Goal: Task Accomplishment & Management: Use online tool/utility

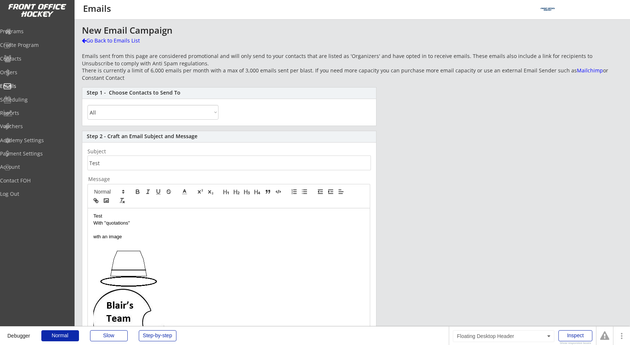
select select ""All""
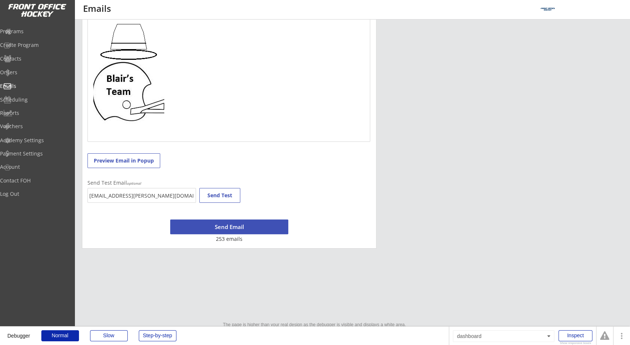
scroll to position [229, 0]
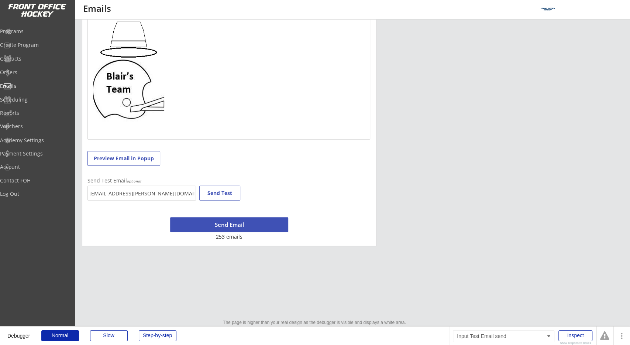
click at [160, 194] on input "[EMAIL_ADDRESS][PERSON_NAME][DOMAIN_NAME]" at bounding box center [141, 193] width 109 height 15
drag, startPoint x: 81, startPoint y: 185, endPoint x: 94, endPoint y: 192, distance: 14.9
click at [88, 189] on div "Step 2 - Craft an Email Subject and Message Subject Message Test With "quotatio…" at bounding box center [229, 74] width 295 height 344
click at [97, 193] on input "[EMAIL_ADDRESS][PERSON_NAME][DOMAIN_NAME]" at bounding box center [141, 193] width 109 height 15
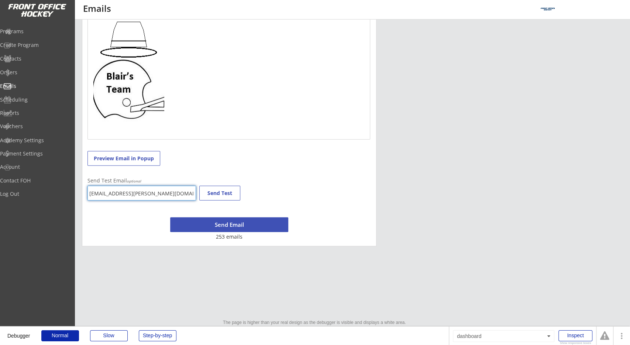
click at [97, 193] on input "[EMAIL_ADDRESS][PERSON_NAME][DOMAIN_NAME]" at bounding box center [141, 193] width 109 height 15
type input "g"
click at [341, 145] on div "Step 2 - Craft an Email Subject and Message Subject Message Test With "quotatio…" at bounding box center [229, 74] width 295 height 344
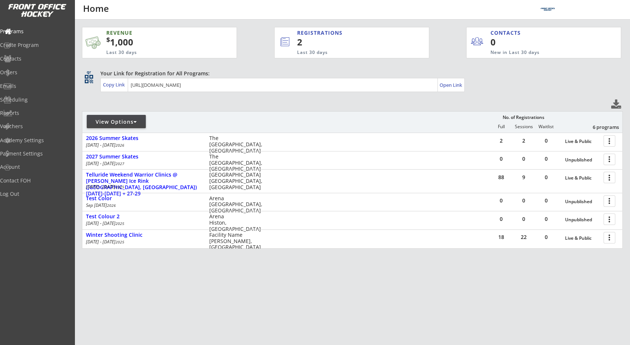
click at [340, 313] on div "REVENUE $ 1,000 Last 30 days REGISTRATIONS 2 Last 30 days CONTACTS 0 New in Las…" at bounding box center [352, 173] width 541 height 306
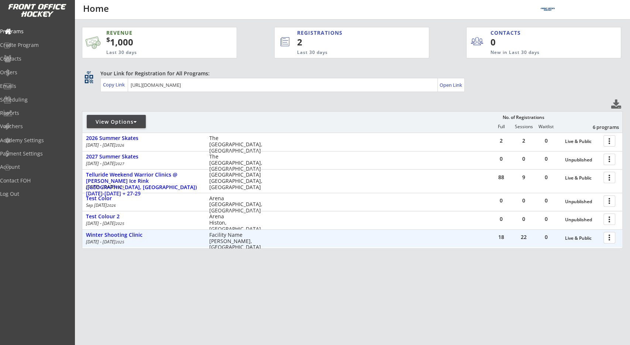
click at [266, 257] on div "REVENUE $ 1,000 Last 30 days REGISTRATIONS 2 Last 30 days CONTACTS 0 New in Las…" at bounding box center [352, 173] width 541 height 306
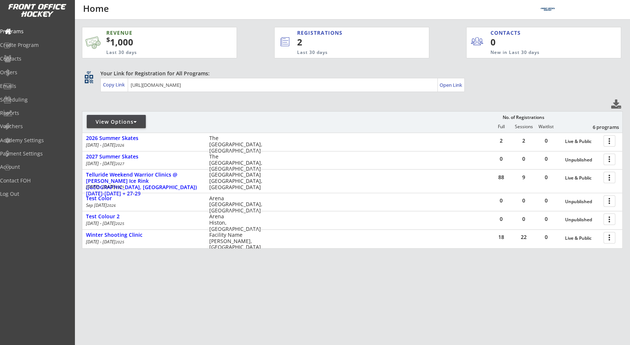
click at [302, 101] on div "REVENUE $ 1,000 Last 30 days REGISTRATIONS 2 Last 30 days CONTACTS 0 New in Las…" at bounding box center [352, 173] width 541 height 306
click at [235, 310] on div "REVENUE $ 1,000 Last 30 days REGISTRATIONS 2 Last 30 days CONTACTS 0 New in Las…" at bounding box center [352, 173] width 541 height 306
click at [241, 98] on div "REVENUE $ 1,000 Last 30 days REGISTRATIONS 2 Last 30 days CONTACTS 0 New in Las…" at bounding box center [352, 173] width 541 height 306
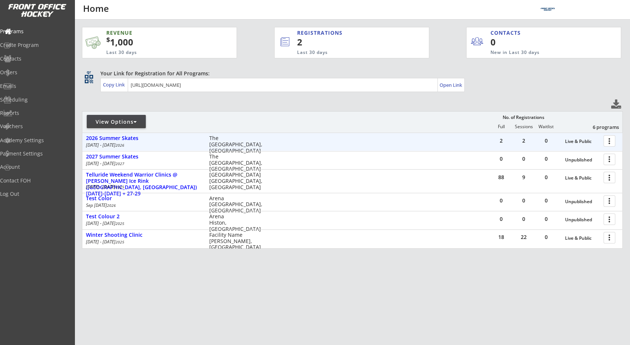
click at [615, 140] on div at bounding box center [610, 140] width 13 height 13
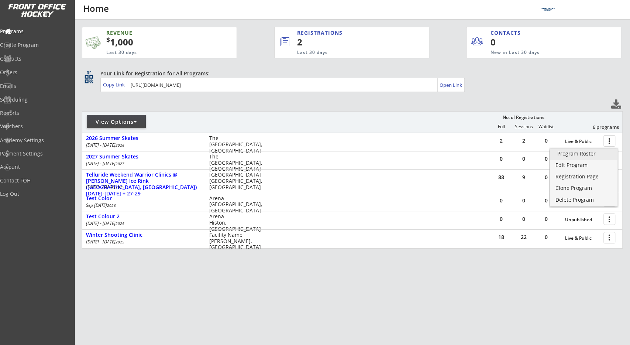
drag, startPoint x: 589, startPoint y: 150, endPoint x: 544, endPoint y: 150, distance: 45.4
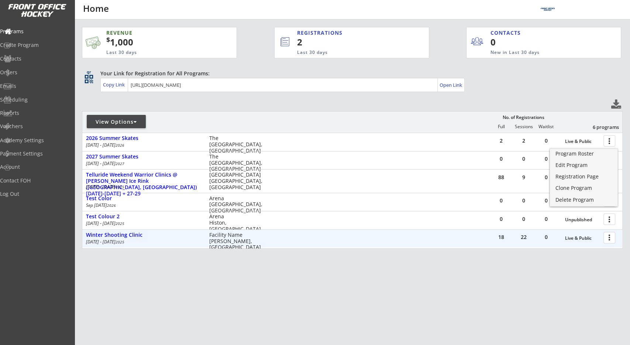
click at [524, 238] on div "22" at bounding box center [524, 236] width 22 height 5
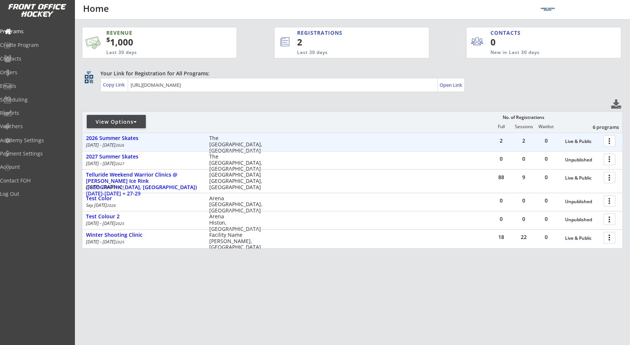
click at [610, 142] on div at bounding box center [610, 140] width 13 height 13
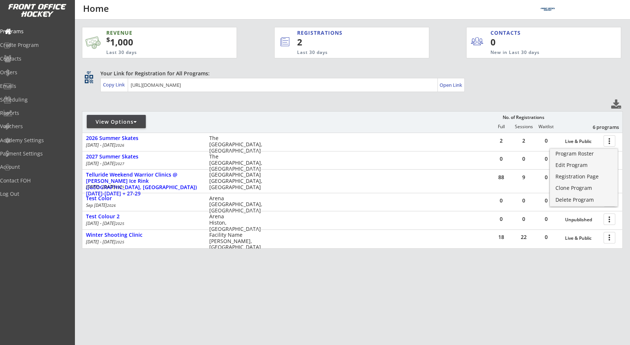
click at [553, 101] on div "REVENUE $ 1,000 Last 30 days REGISTRATIONS 2 Last 30 days CONTACTS 0 New in Las…" at bounding box center [352, 173] width 541 height 306
click at [44, 90] on div "Emails" at bounding box center [35, 86] width 70 height 13
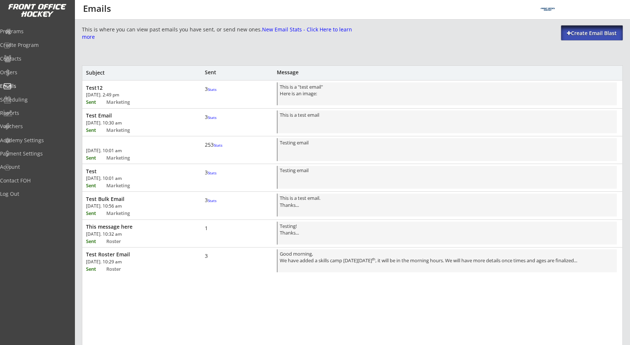
click at [574, 27] on div "Create Email Blast" at bounding box center [592, 32] width 62 height 15
select select ""All""
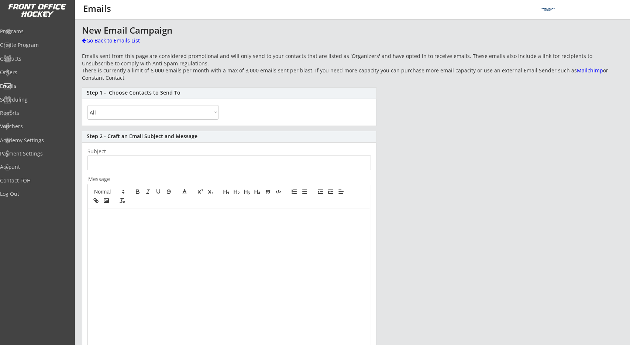
click at [165, 161] on input "input" at bounding box center [228, 162] width 283 height 15
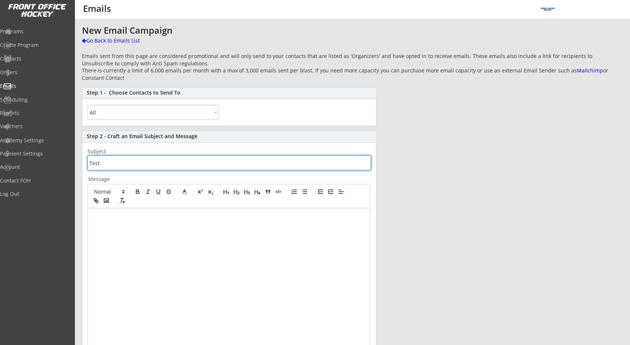
type input "Test"
click at [161, 230] on div at bounding box center [229, 277] width 282 height 138
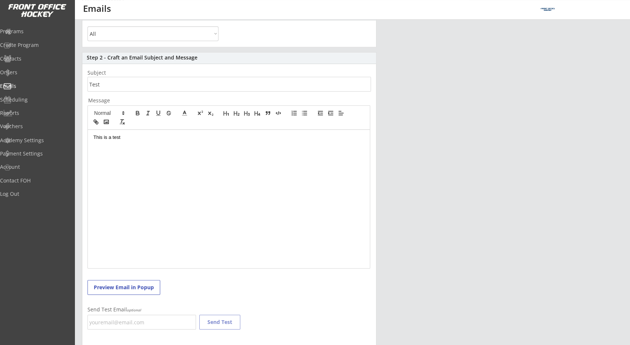
scroll to position [113, 0]
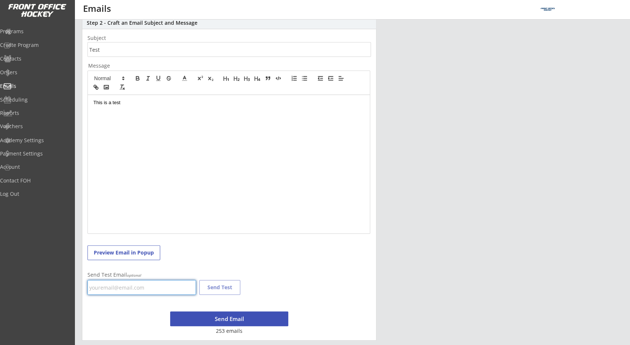
click at [130, 286] on input "email" at bounding box center [141, 287] width 109 height 15
type input "gf_wolfer@hotmail.ca"
click at [295, 259] on div "Step 2 - Craft an Email Subject and Message Subject Message This is a test Prev…" at bounding box center [229, 178] width 295 height 323
click at [221, 285] on button "Send Test" at bounding box center [219, 287] width 41 height 15
click at [417, 218] on div "New Email Campaign Go Back to Emails List Emails sent from this page are consid…" at bounding box center [352, 126] width 541 height 428
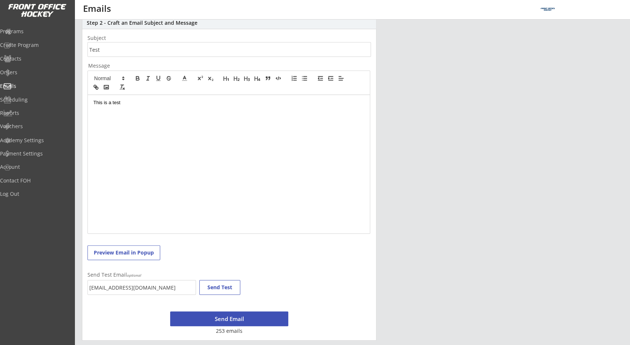
scroll to position [0, 0]
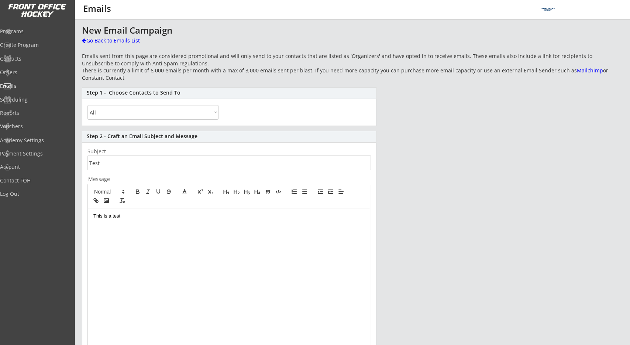
click at [87, 105] on select "All By Specific Programs Within Birth Year Range By Location" at bounding box center [152, 112] width 131 height 15
select select ""By Specific Programs""
click option "By Specific Programs" at bounding box center [0, 0] width 0 height 0
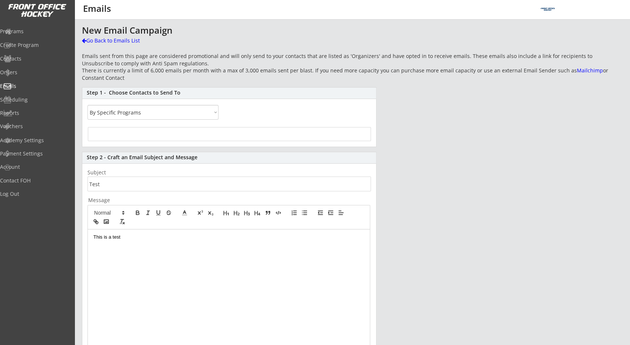
select select
click at [162, 135] on input "search" at bounding box center [229, 133] width 279 height 7
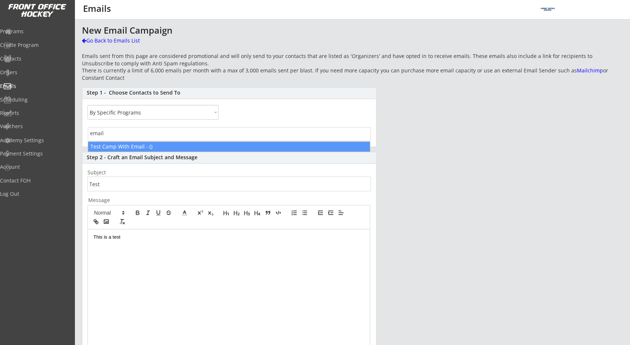
type input "email"
select select "1348695171700984260__LOOKUP__1520813607396x796075487102238700"
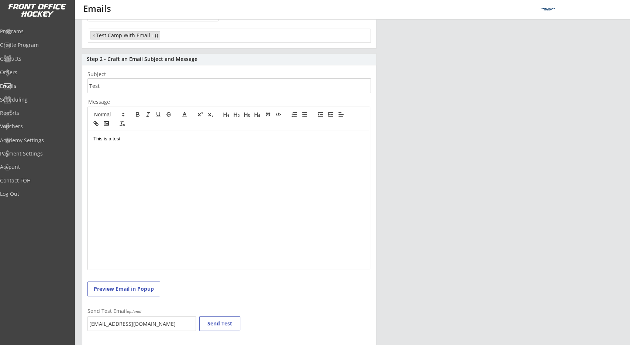
scroll to position [134, 0]
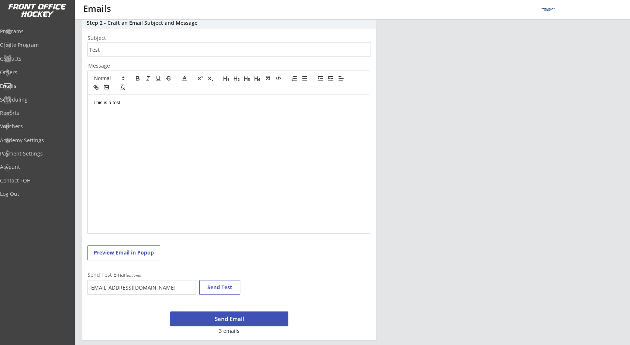
click at [248, 313] on button "Send Email" at bounding box center [229, 318] width 118 height 15
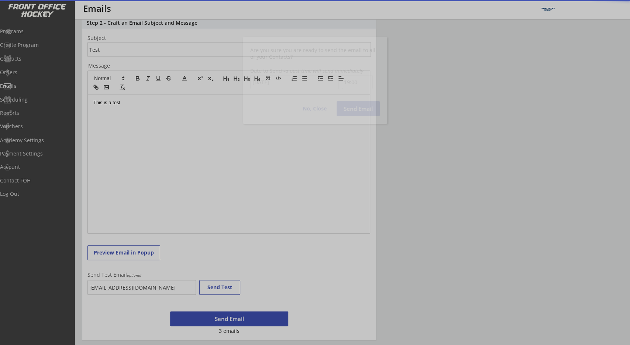
scroll to position [417, 0]
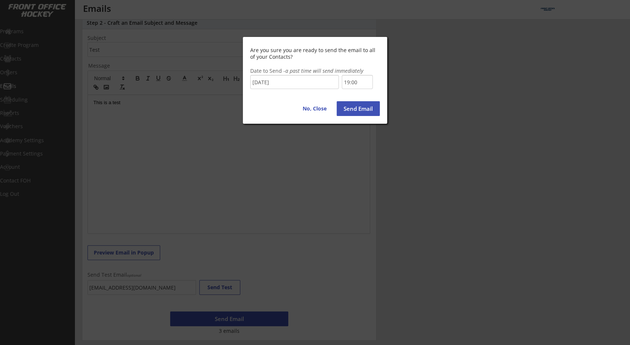
click at [306, 91] on div "Are you sure you are ready to send the email to all of your Contacts? Date to S…" at bounding box center [315, 80] width 144 height 87
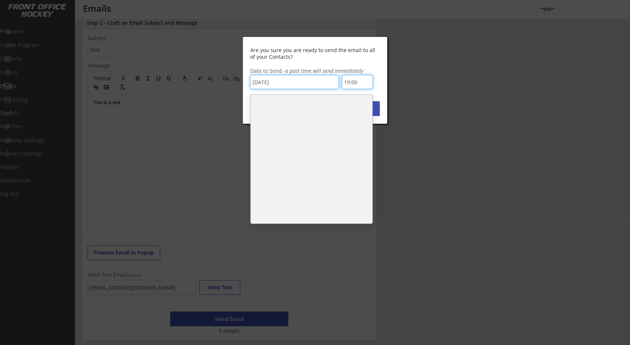
click at [347, 82] on input "19:00" at bounding box center [357, 82] width 31 height 14
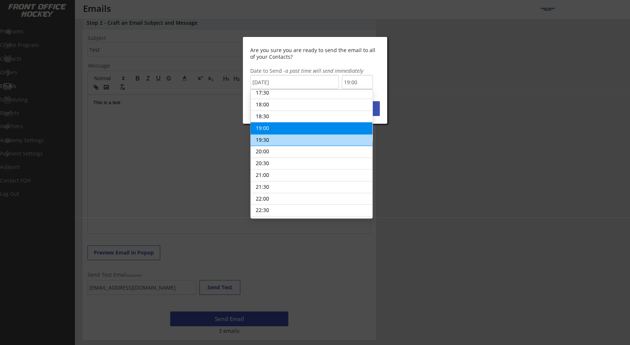
click at [316, 134] on li "19:30" at bounding box center [312, 140] width 122 height 12
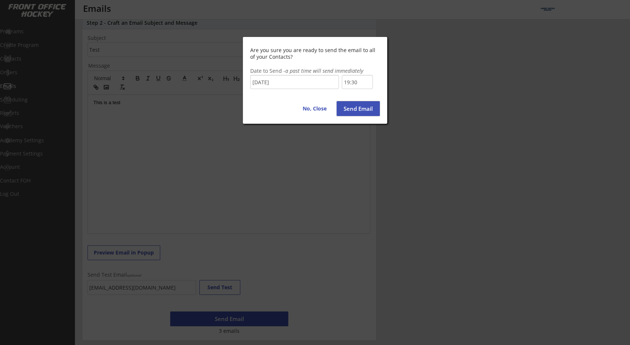
click at [355, 106] on button "Send Email" at bounding box center [358, 108] width 43 height 15
type input "19:00"
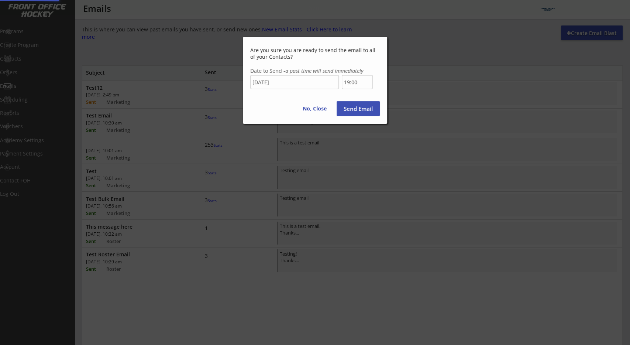
scroll to position [417, 0]
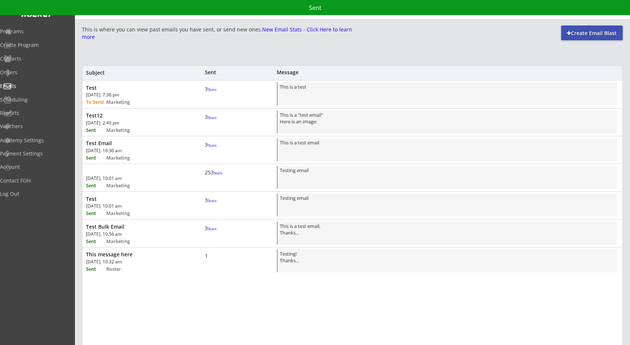
click at [368, 59] on div "This is where you can view past emails you have sent, or send new ones. New Ema…" at bounding box center [352, 264] width 541 height 479
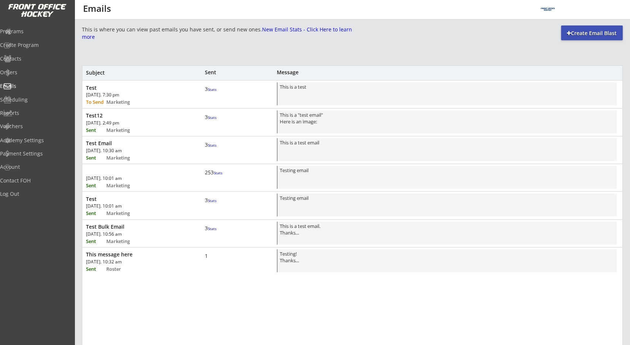
click at [198, 62] on div "This is where you can view past emails you have sent, or send new ones. New Ema…" at bounding box center [352, 264] width 541 height 479
click at [220, 55] on div "This is where you can view past emails you have sent, or send new ones. New Ema…" at bounding box center [352, 264] width 541 height 479
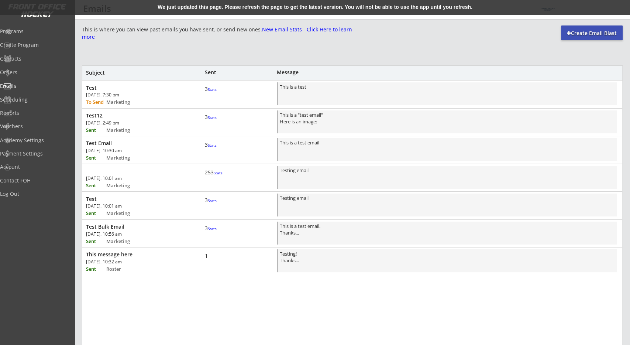
click at [208, 92] on div "3 Stats" at bounding box center [216, 89] width 22 height 7
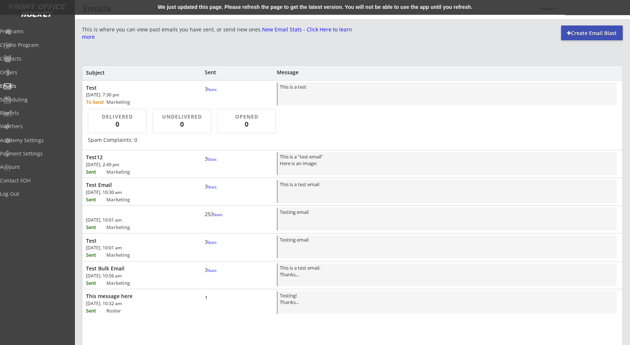
click at [209, 92] on font "Stats" at bounding box center [212, 89] width 9 height 5
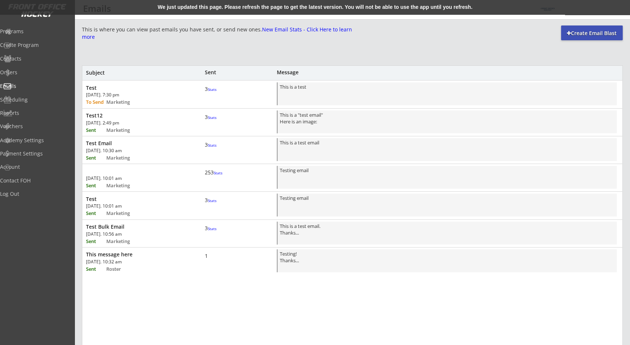
click at [304, 4] on div "We just updated this page. Please refresh the page to get the latest version. Y…" at bounding box center [315, 7] width 630 height 15
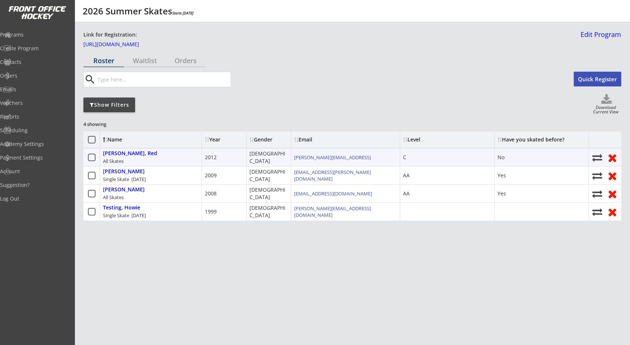
click at [97, 154] on div at bounding box center [91, 157] width 17 height 18
click at [94, 155] on icon at bounding box center [91, 157] width 9 height 9
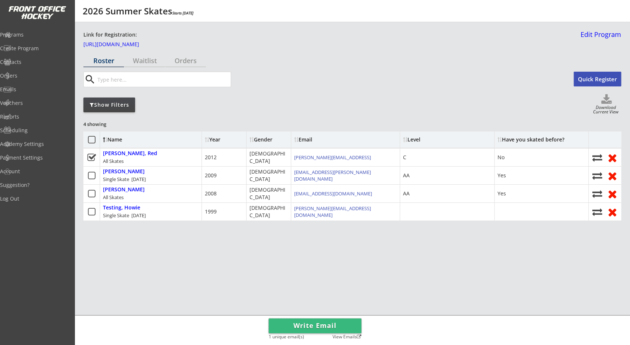
drag, startPoint x: 285, startPoint y: 321, endPoint x: 271, endPoint y: 314, distance: 15.0
click at [271, 314] on body "2026 Summer Skates Starts Jul 14, 2026 Link for Registration: https://frontoffi…" at bounding box center [315, 172] width 630 height 345
click at [310, 324] on button "Write Email" at bounding box center [315, 325] width 93 height 15
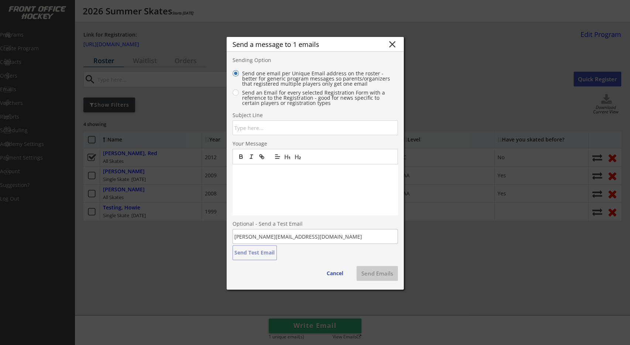
click at [283, 193] on div at bounding box center [315, 189] width 165 height 51
click at [279, 131] on input "input" at bounding box center [315, 127] width 165 height 15
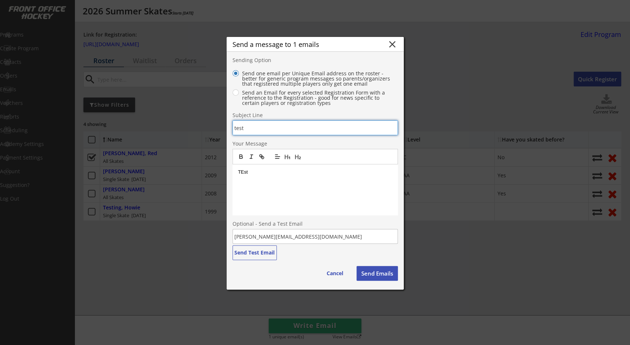
type input "test"
click at [256, 255] on button "Send Test Email" at bounding box center [255, 252] width 44 height 15
click at [265, 269] on div "Cancel Send Emails" at bounding box center [315, 273] width 165 height 15
click at [393, 45] on button "close" at bounding box center [392, 44] width 11 height 11
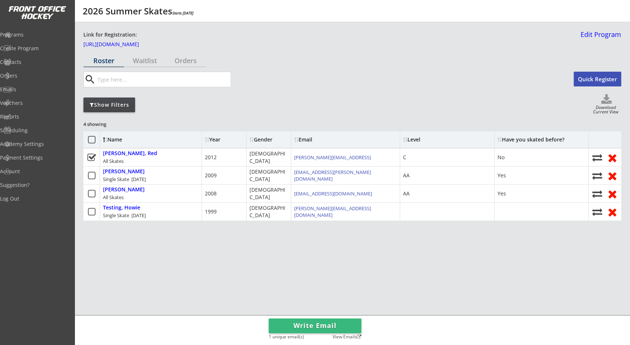
click at [364, 36] on div "Link for Registration: https://frontofficehockey.com/version-test/program/17514…" at bounding box center [330, 40] width 494 height 19
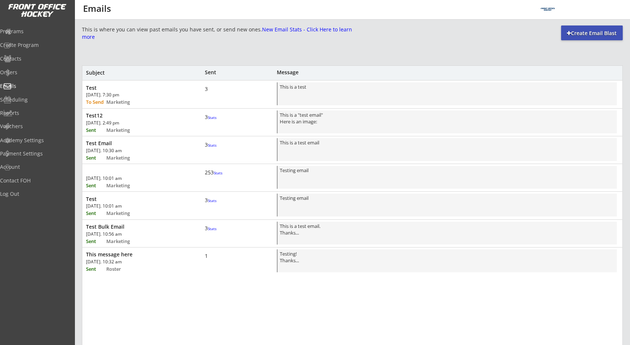
click at [341, 44] on div "This is where you can view past emails you have sent, or send new ones. New Ema…" at bounding box center [352, 264] width 541 height 479
click at [228, 85] on div "Test Tue, Oct 14th, 2025. 7:30 pm To Send Marketing 3 This is a test" at bounding box center [352, 93] width 540 height 26
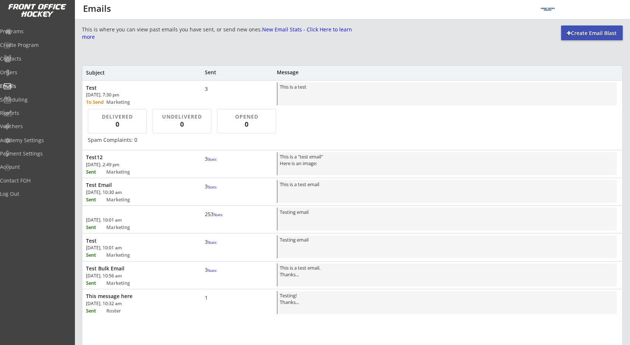
click at [228, 85] on div "Test Tue, Oct 14th, 2025. 7:30 pm To Send Marketing 3 This is a test" at bounding box center [352, 93] width 540 height 26
